Goal: Information Seeking & Learning: Learn about a topic

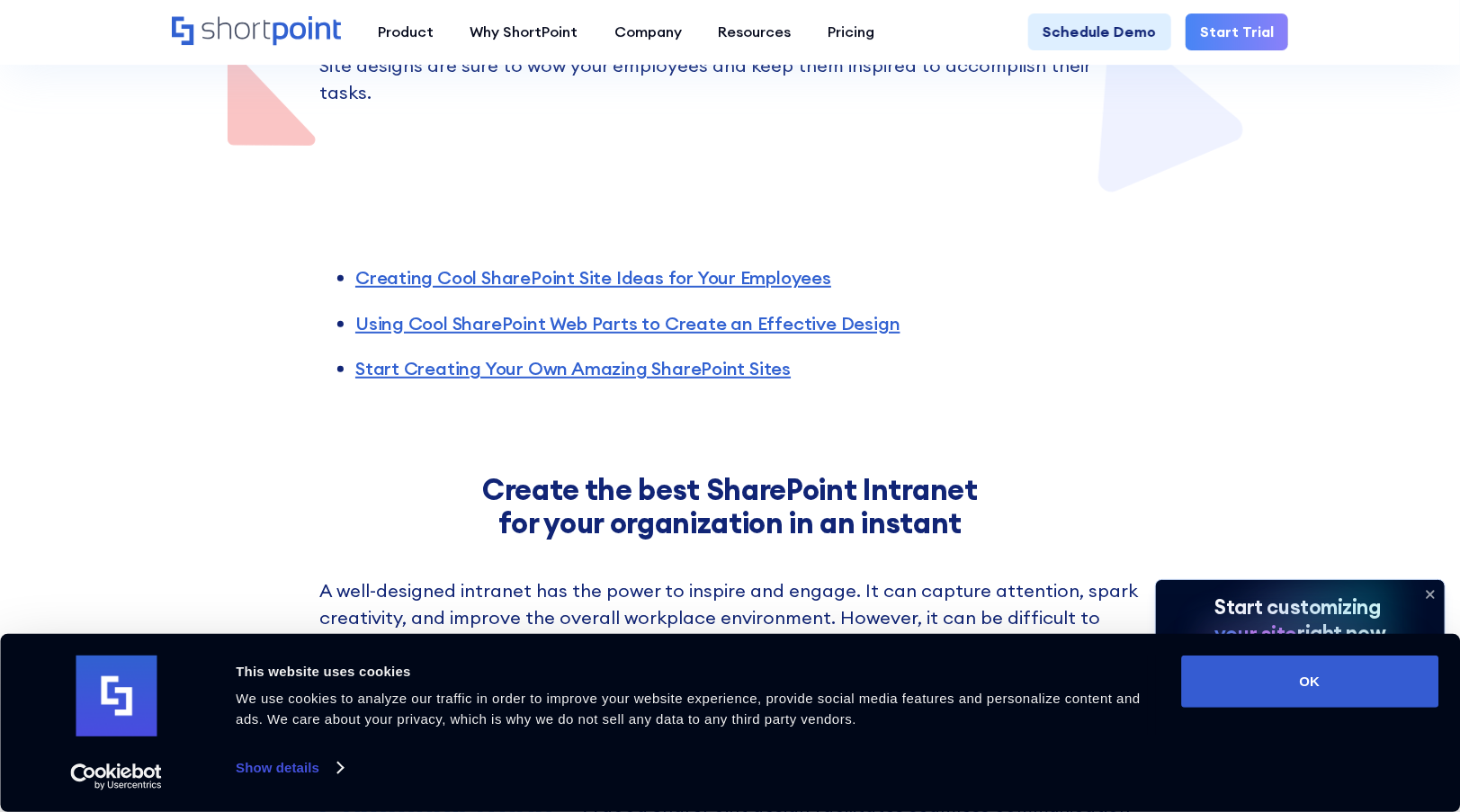
scroll to position [899, 0]
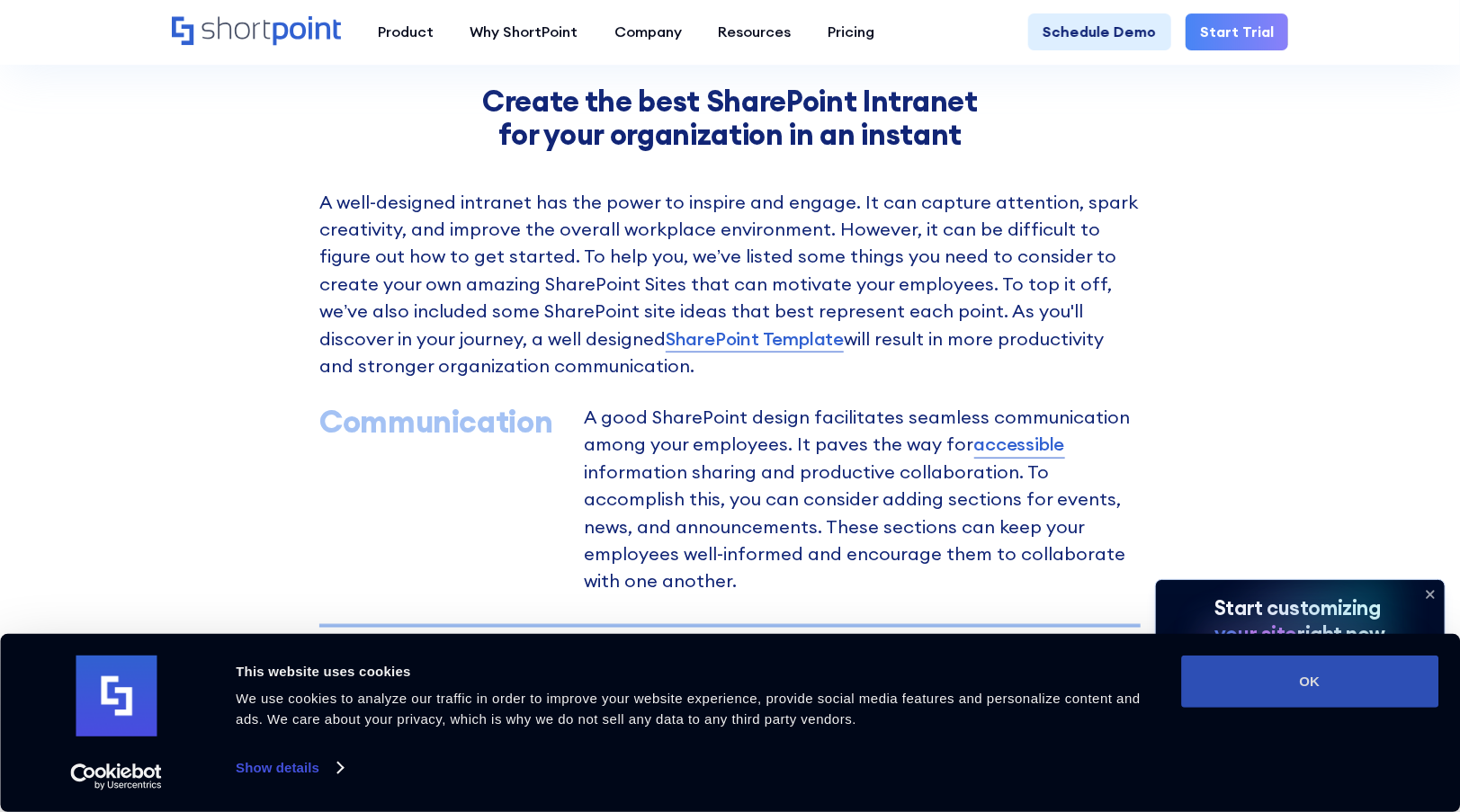
click at [1289, 664] on button "OK" at bounding box center [1310, 682] width 258 height 52
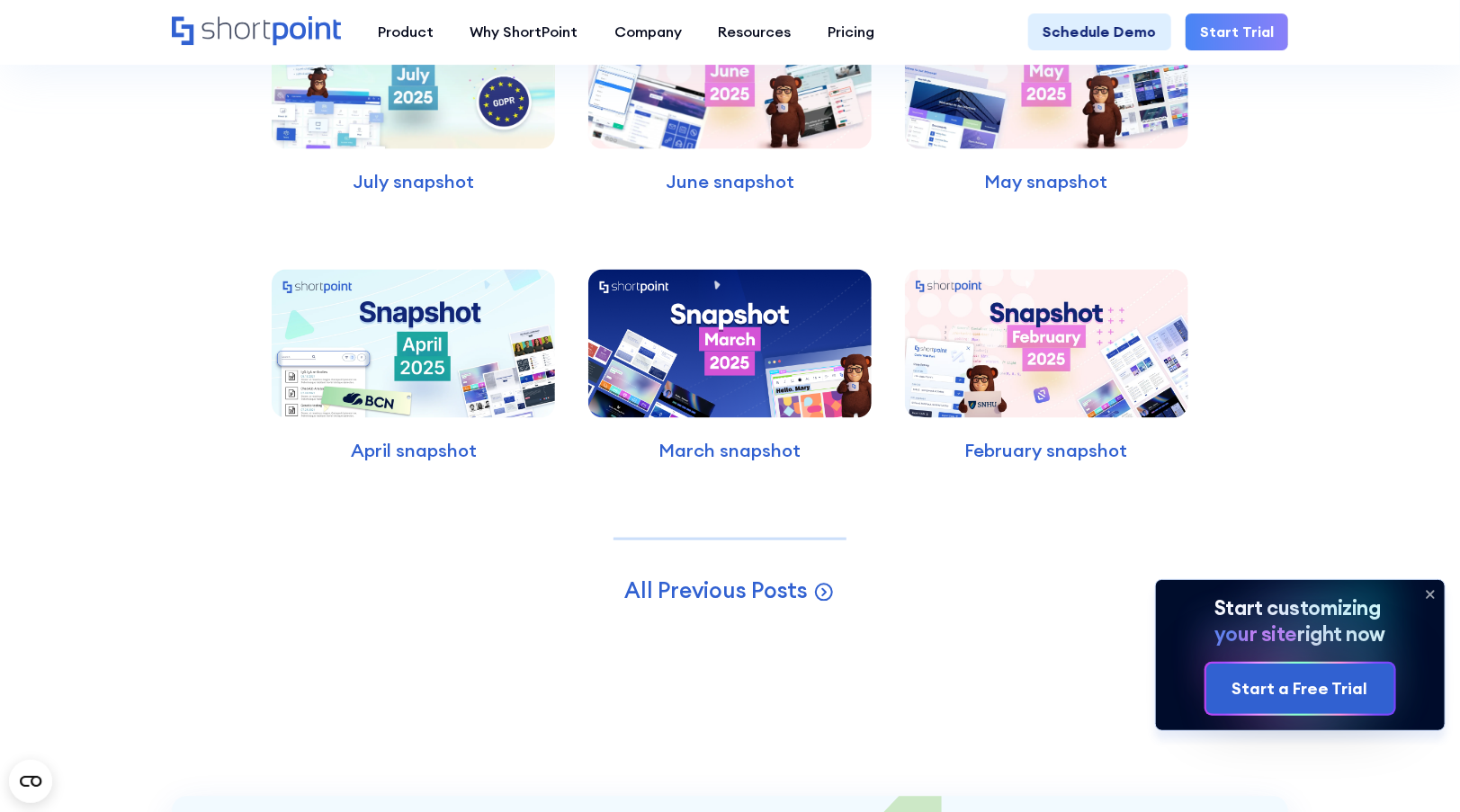
scroll to position [4767, 0]
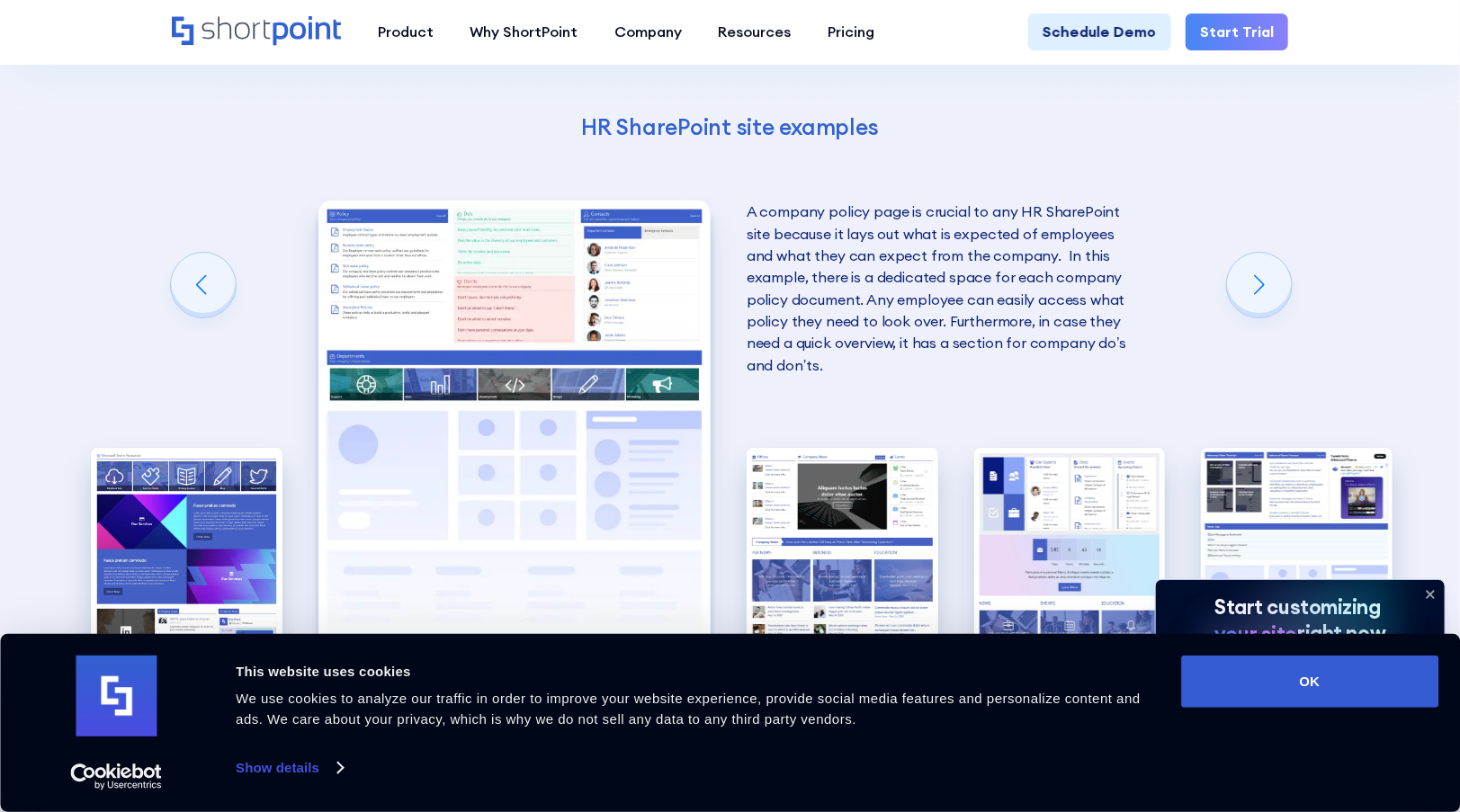
scroll to position [3237, 0]
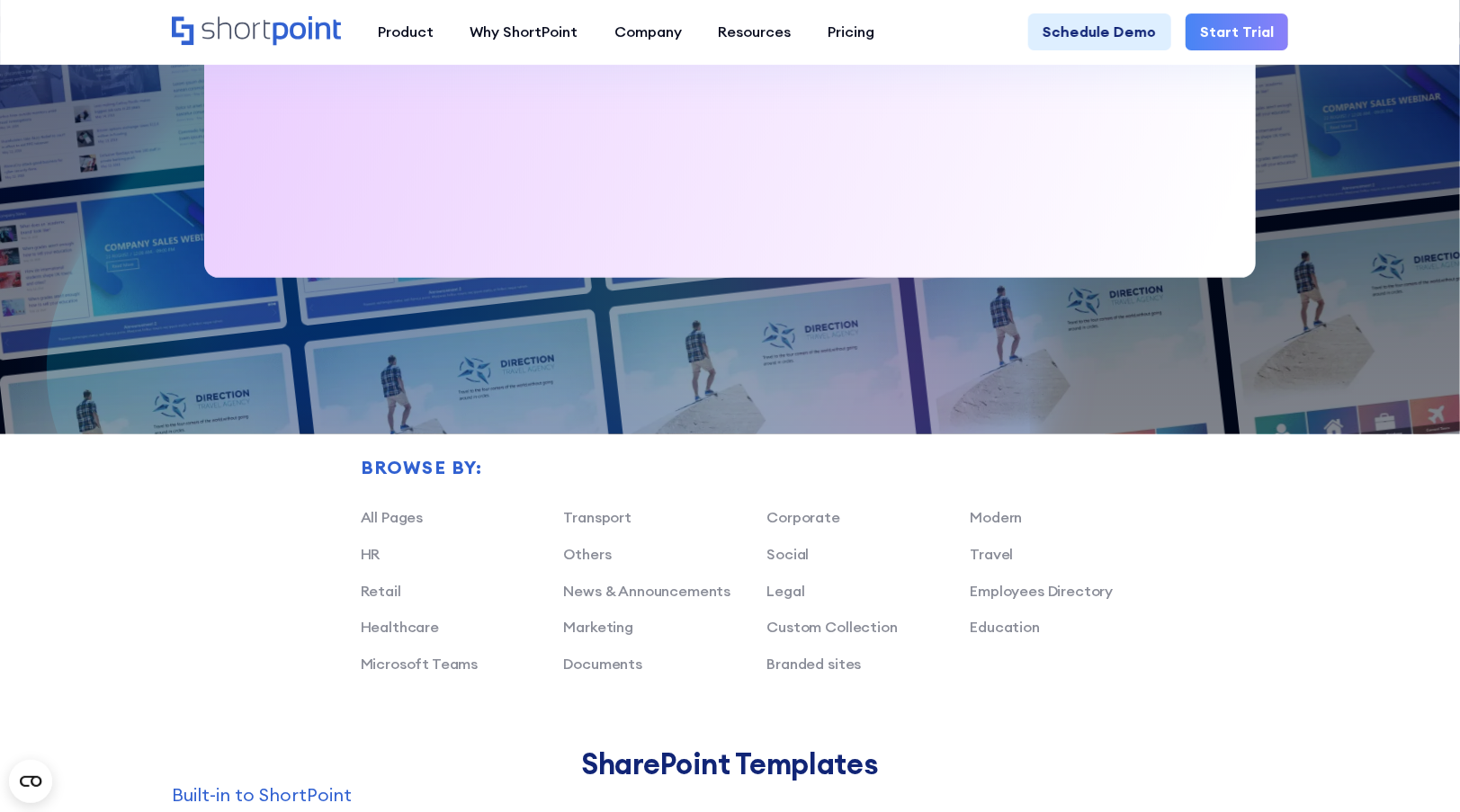
scroll to position [540, 0]
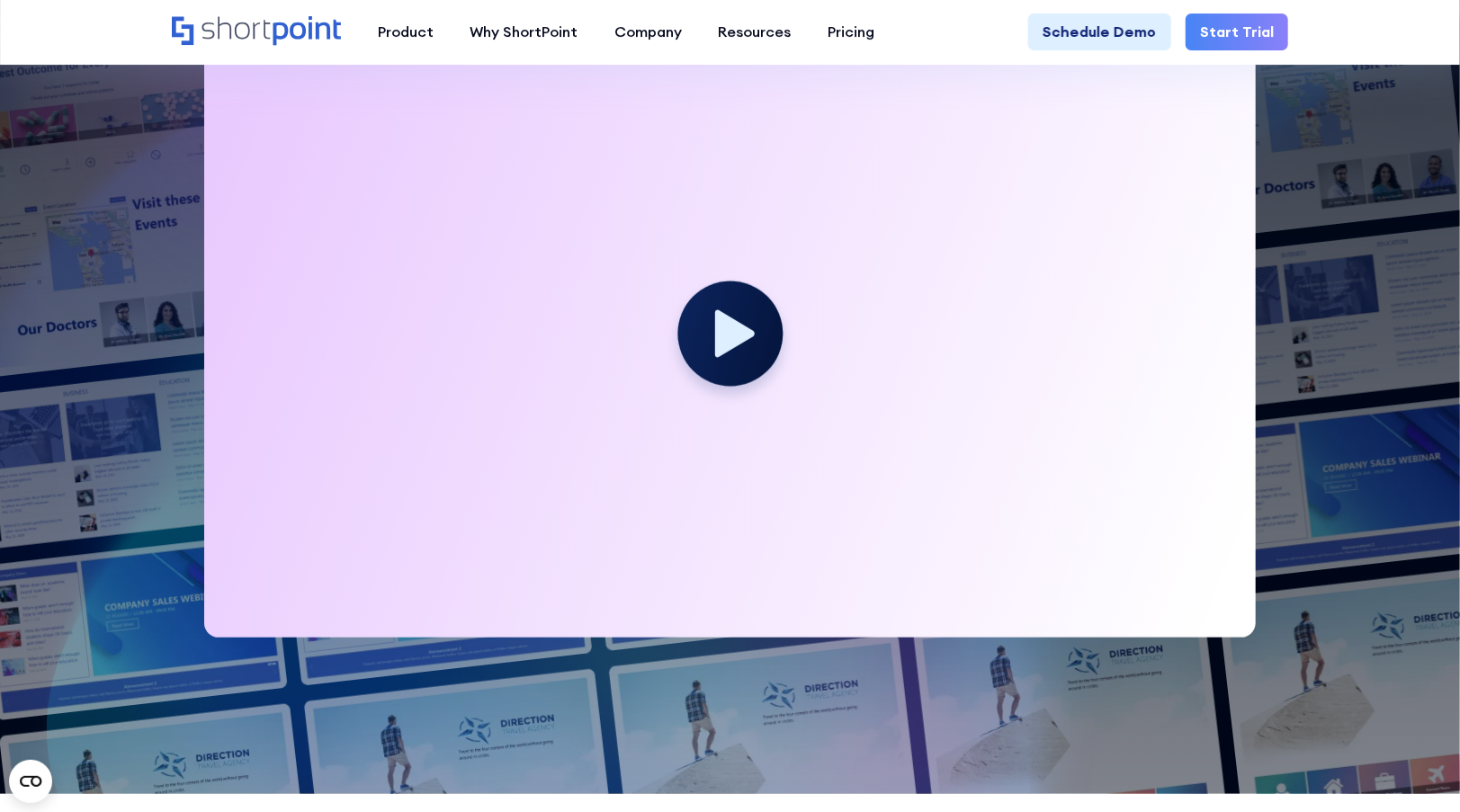
click at [711, 322] on circle at bounding box center [730, 334] width 105 height 105
click at [714, 350] on circle at bounding box center [730, 334] width 105 height 105
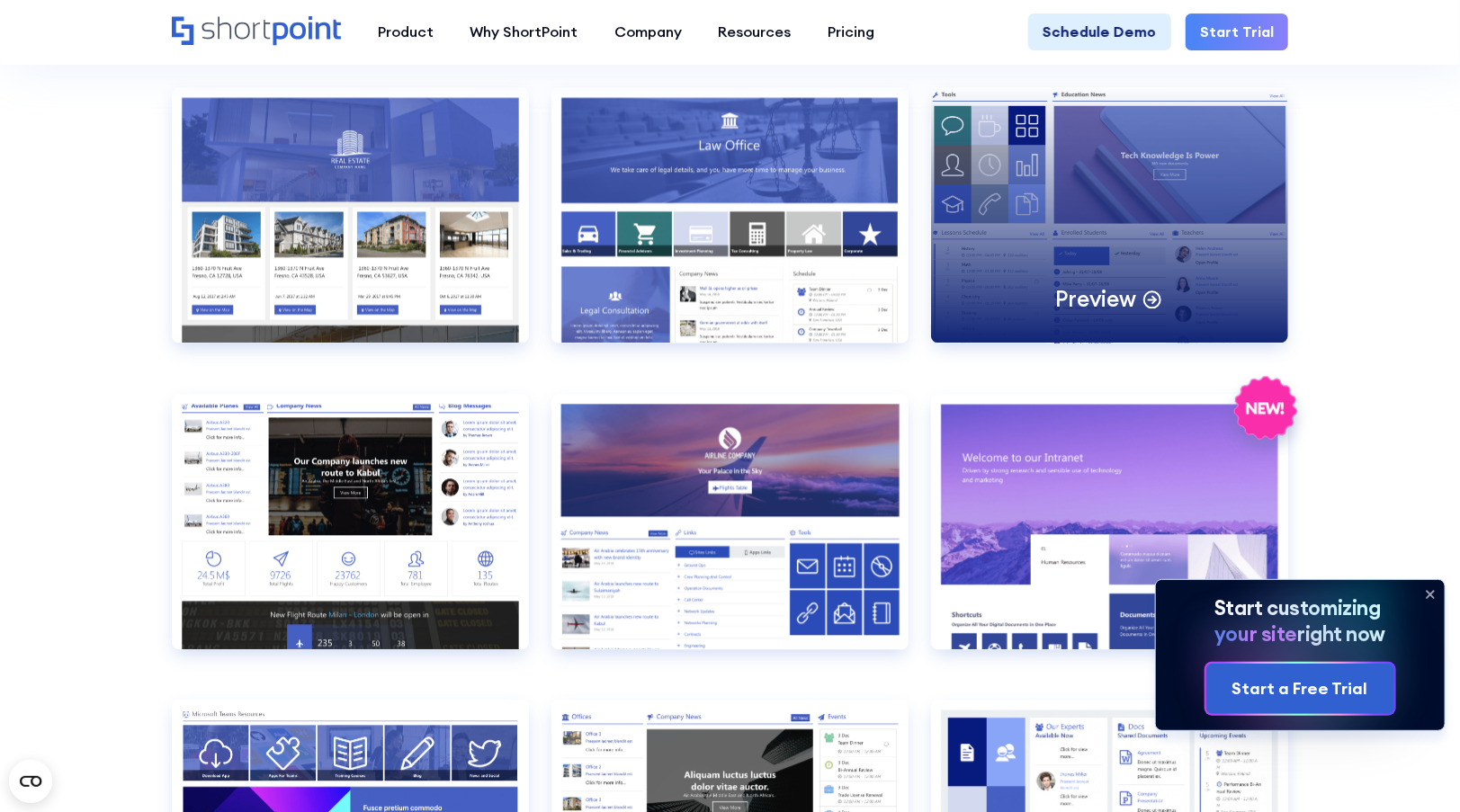
scroll to position [1978, 0]
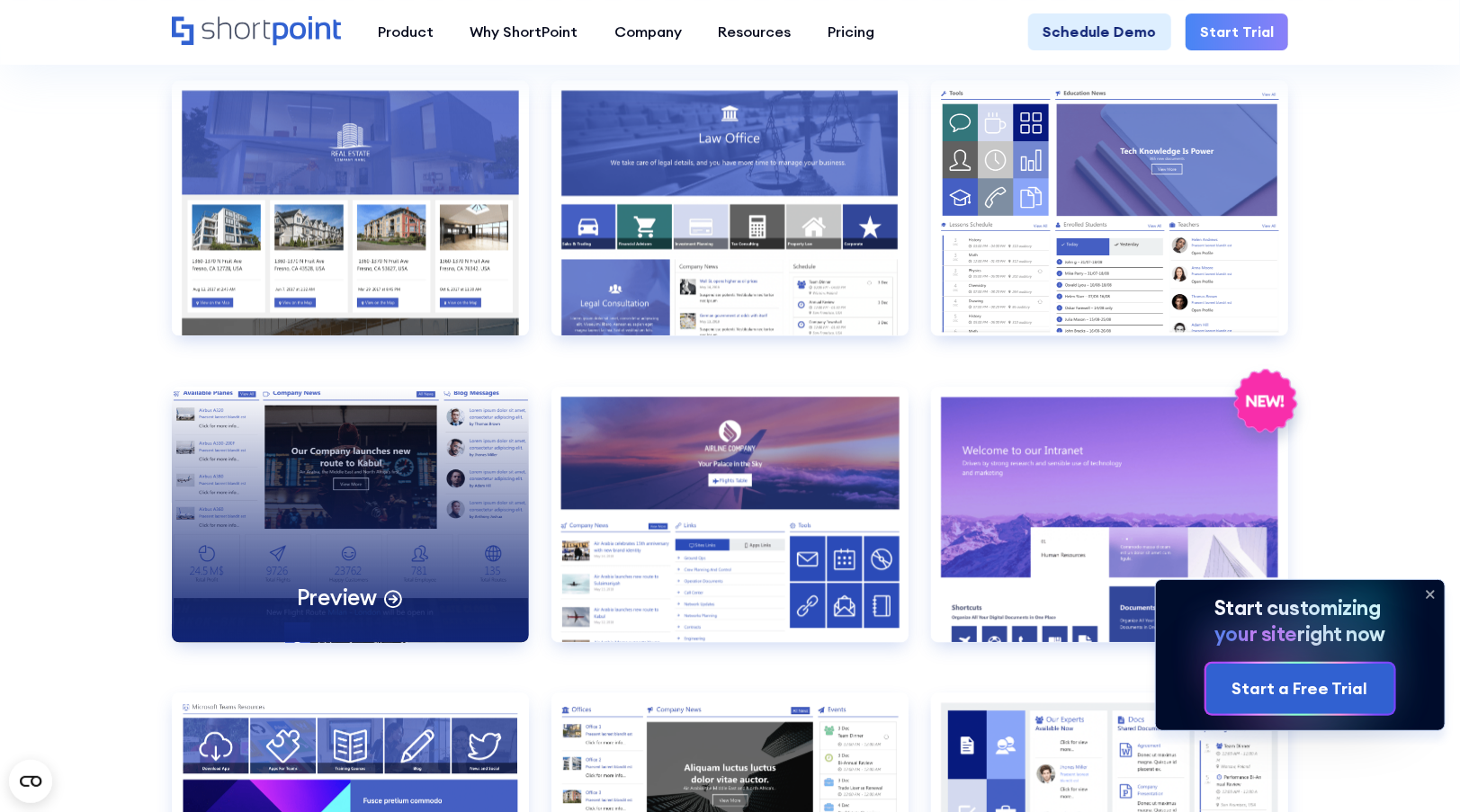
click at [403, 469] on div "Preview" at bounding box center [351, 514] width 358 height 256
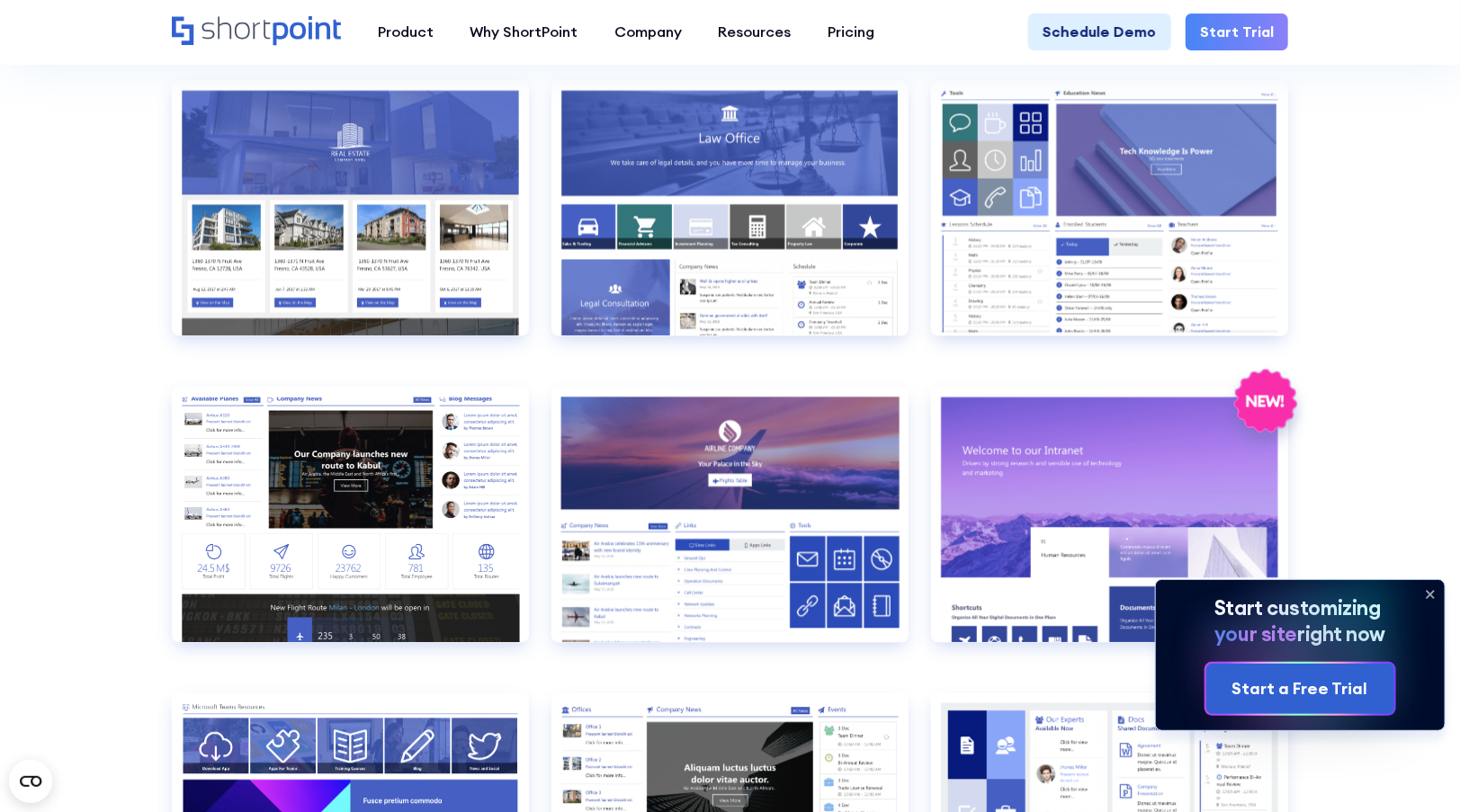
click at [1427, 585] on icon at bounding box center [1430, 595] width 29 height 29
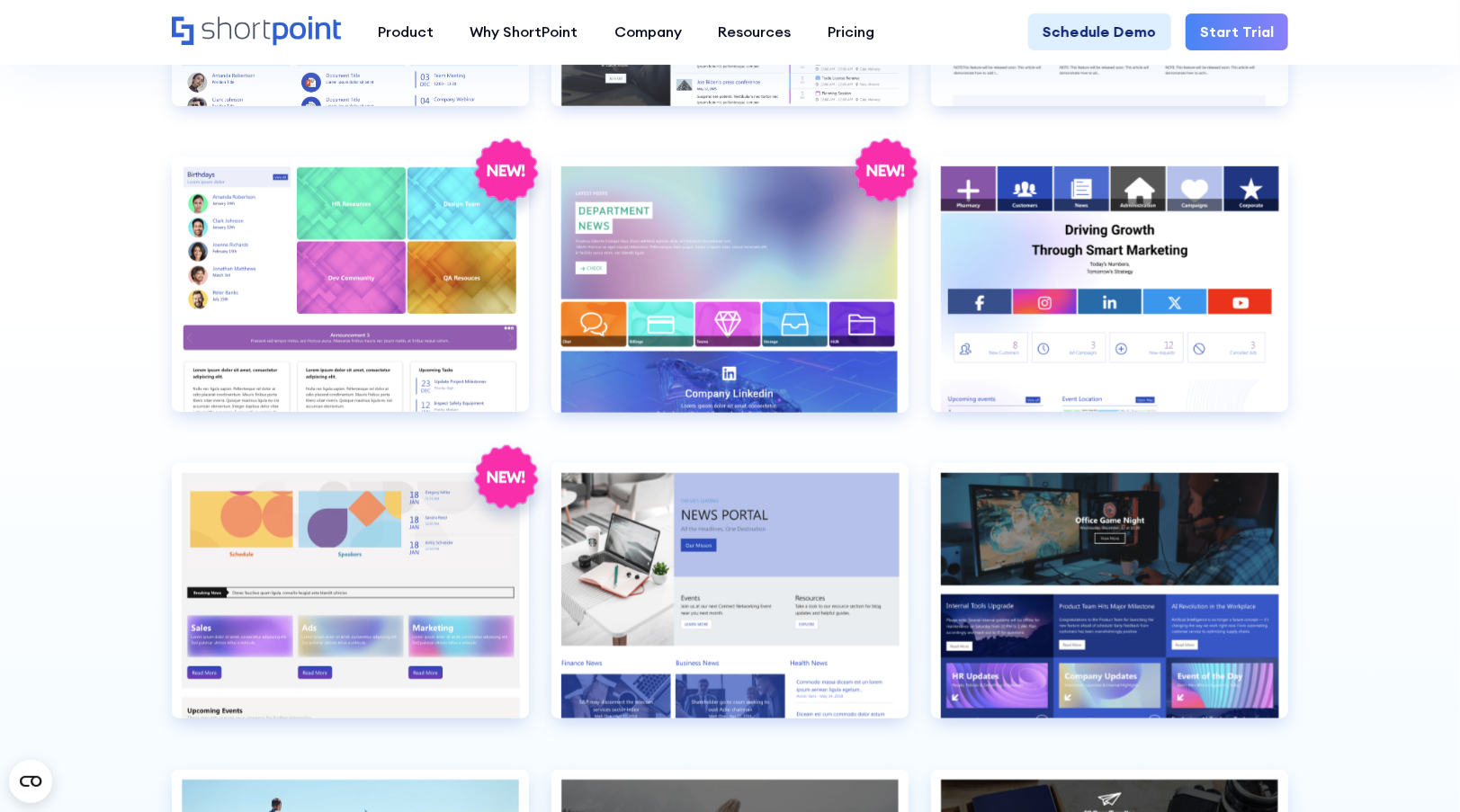
scroll to position [4318, 0]
